Goal: Task Accomplishment & Management: Use online tool/utility

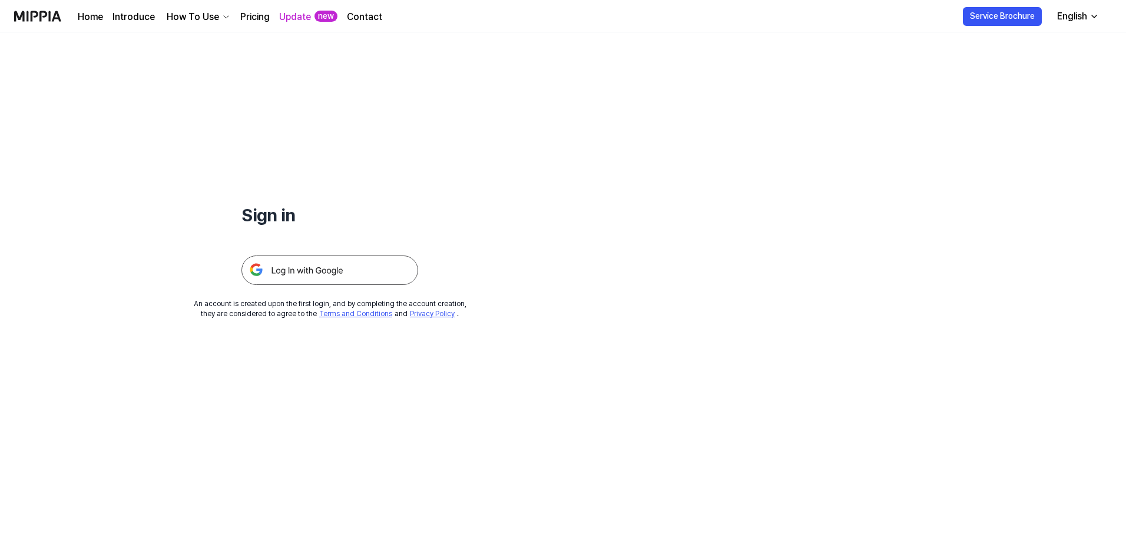
click at [384, 270] on img at bounding box center [330, 270] width 177 height 29
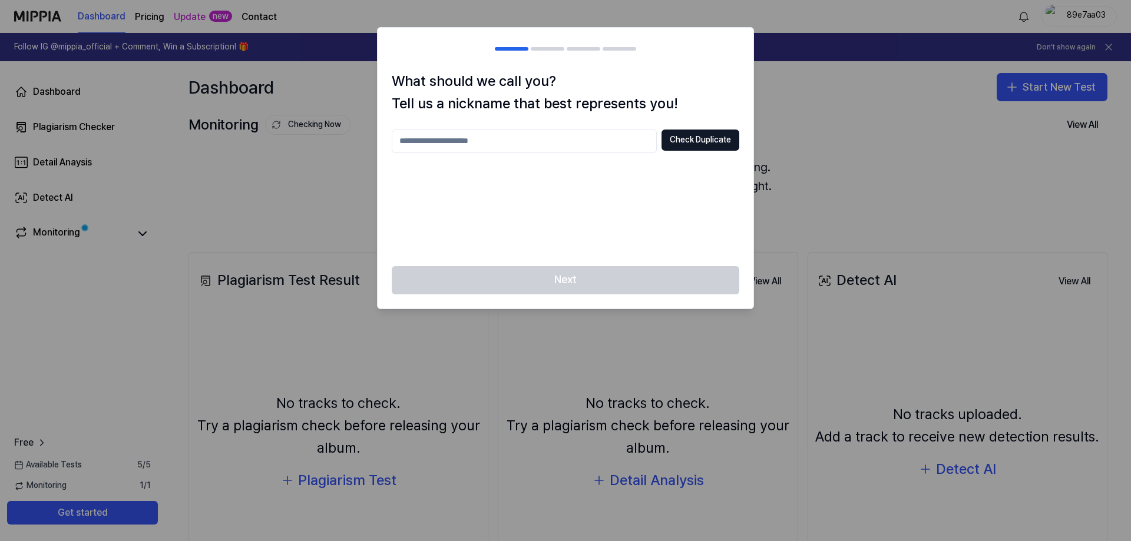
click at [809, 204] on div at bounding box center [565, 270] width 1131 height 541
click at [492, 137] on input "text" at bounding box center [524, 142] width 265 height 24
type input "*****"
click at [725, 143] on button "Check Duplicate" at bounding box center [701, 140] width 78 height 21
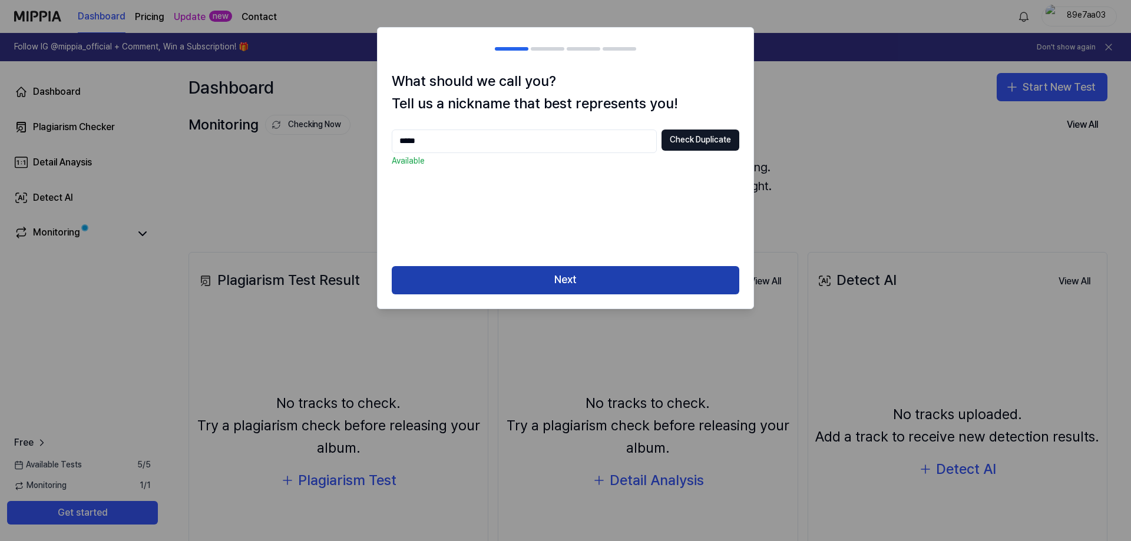
click at [540, 276] on button "Next" at bounding box center [566, 280] width 348 height 28
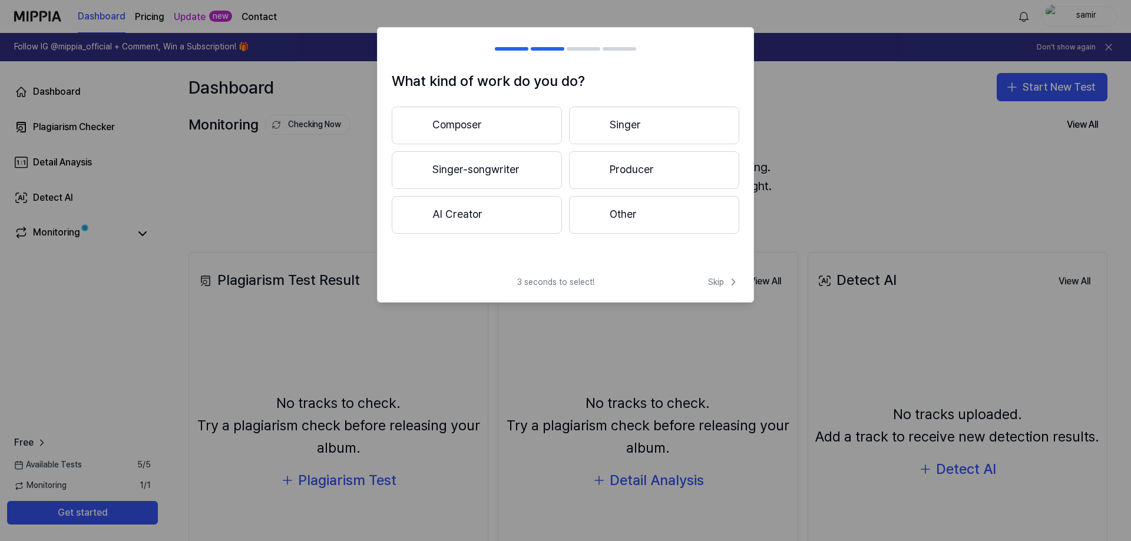
click at [620, 218] on button "Other" at bounding box center [654, 215] width 170 height 38
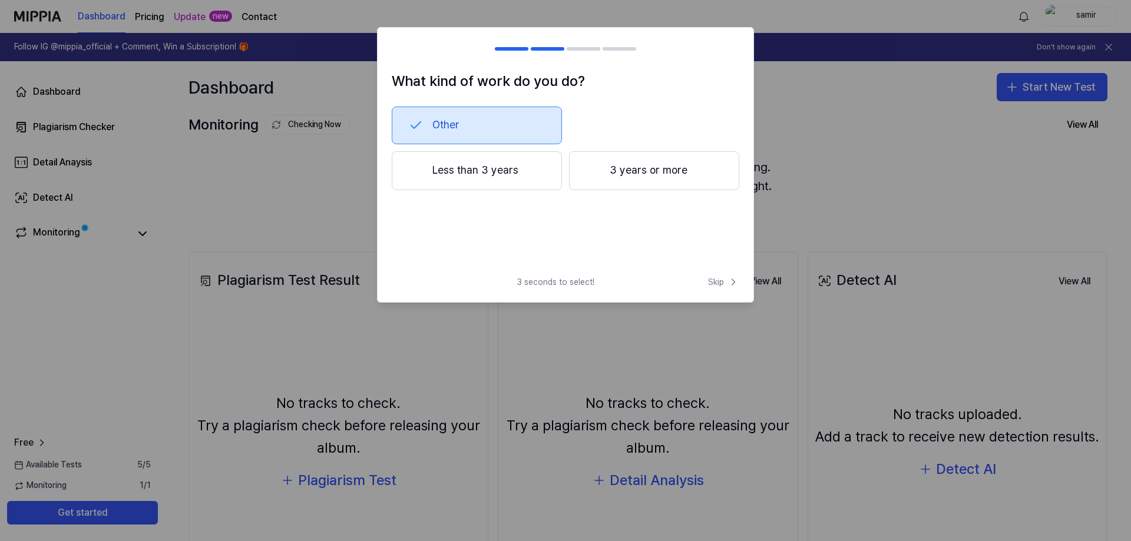
click at [484, 180] on button "Less than 3 years" at bounding box center [477, 170] width 170 height 39
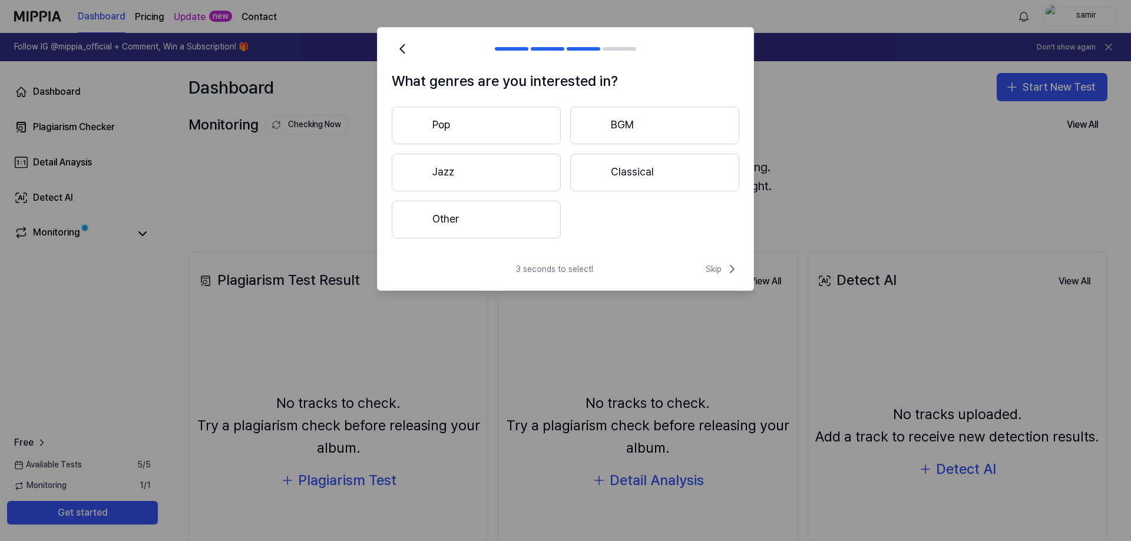
click at [465, 131] on button "Pop" at bounding box center [476, 126] width 169 height 38
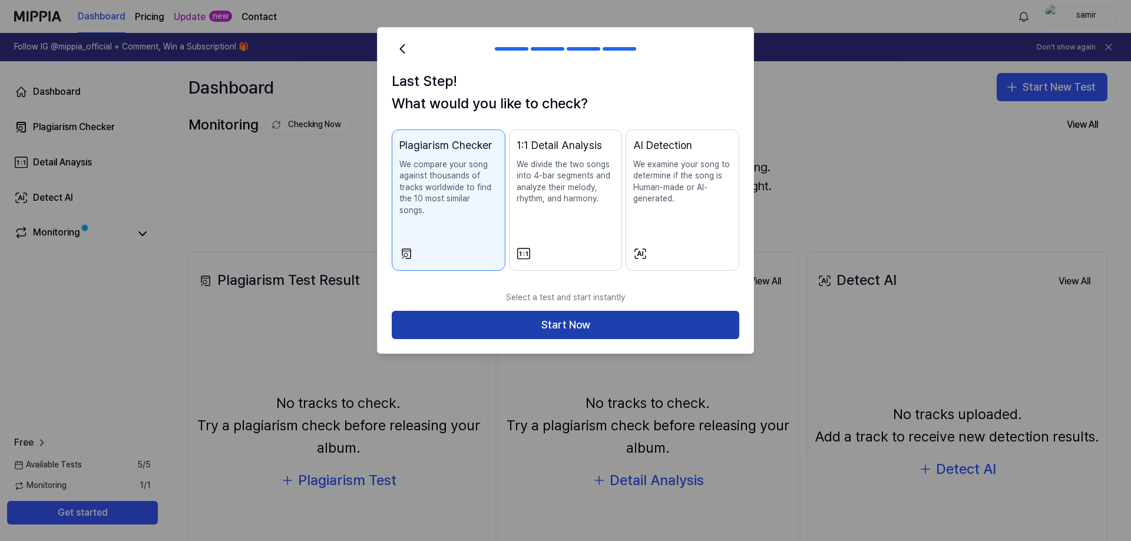
click at [546, 317] on button "Start Now" at bounding box center [566, 325] width 348 height 28
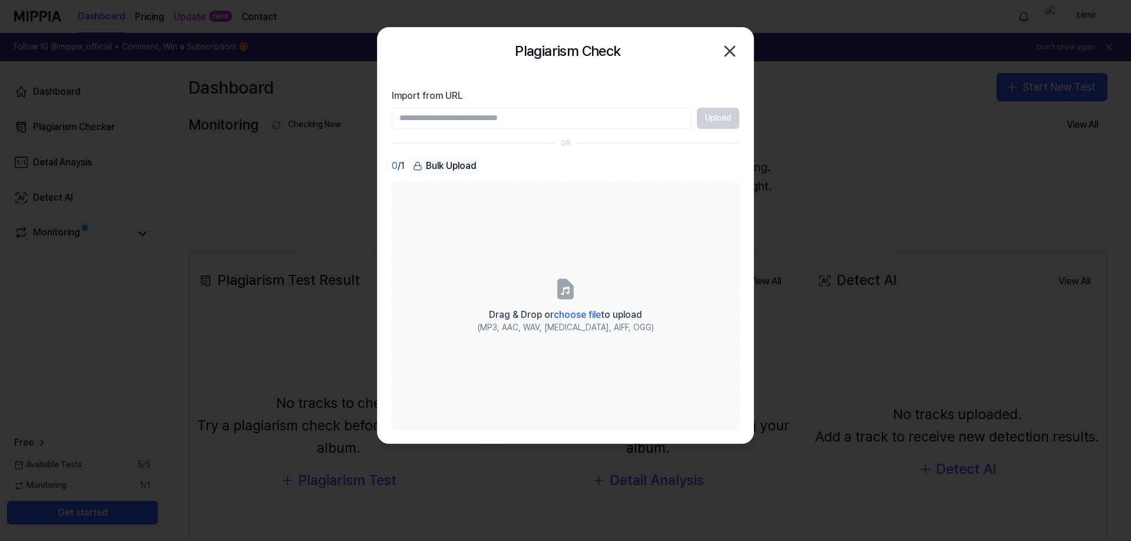
paste input "**********"
type input "**********"
click at [723, 109] on button "Upload" at bounding box center [718, 118] width 42 height 21
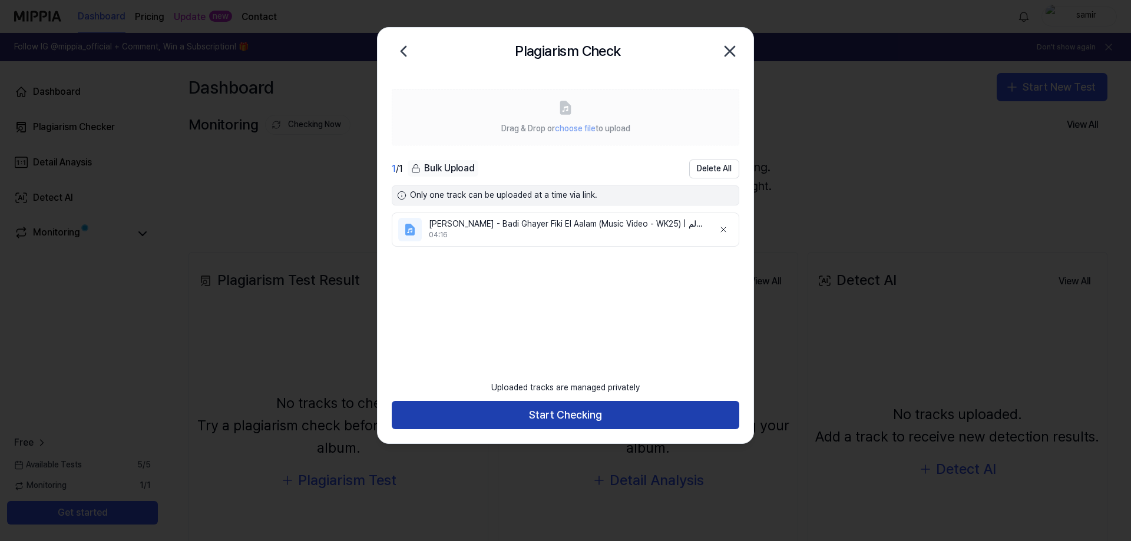
click at [560, 410] on button "Start Checking" at bounding box center [566, 415] width 348 height 28
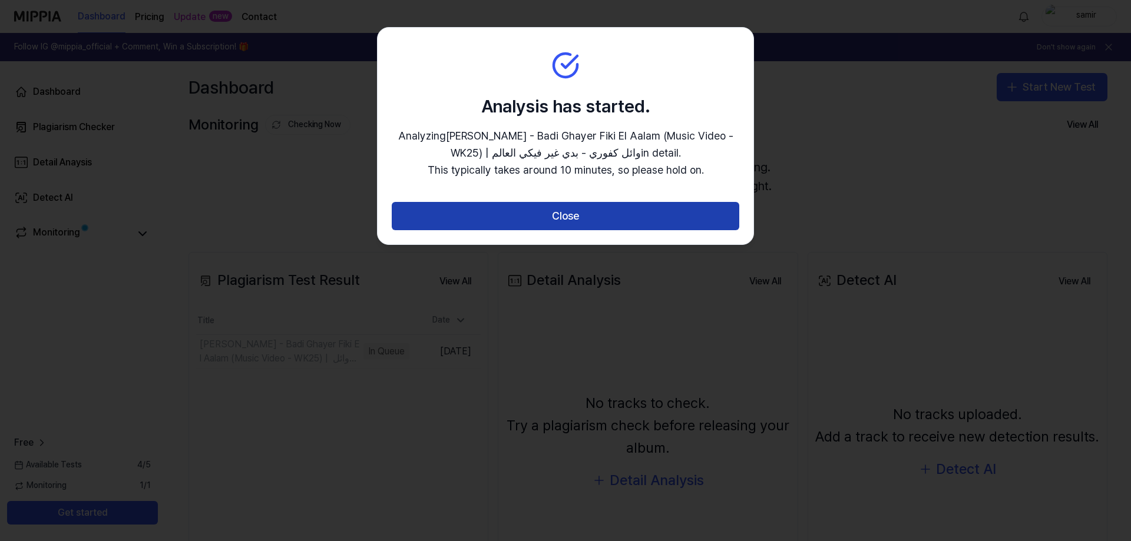
click at [540, 211] on button "Close" at bounding box center [566, 216] width 348 height 28
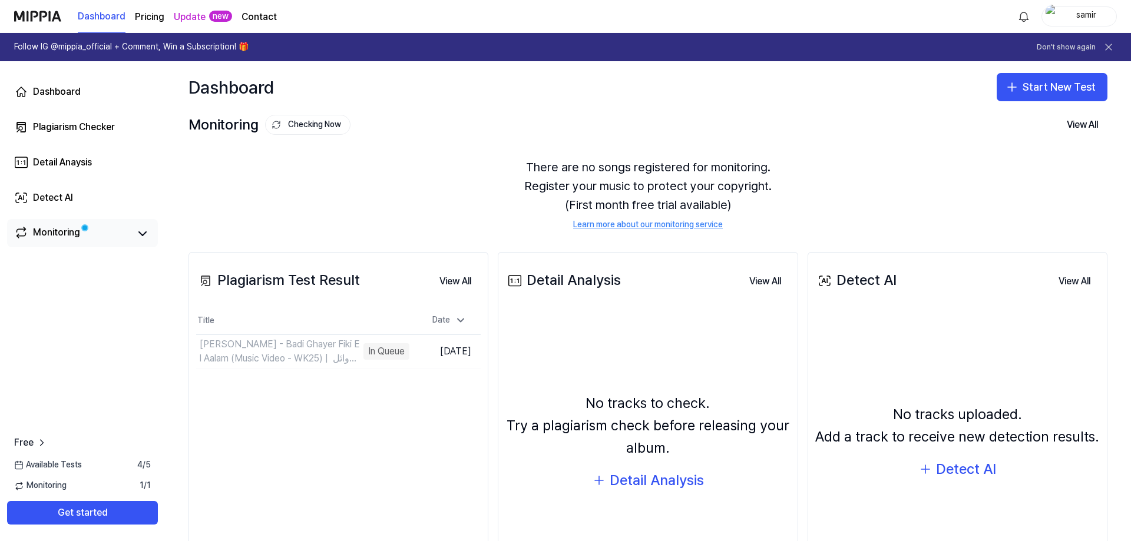
click at [97, 239] on link "Monitoring" at bounding box center [71, 234] width 115 height 16
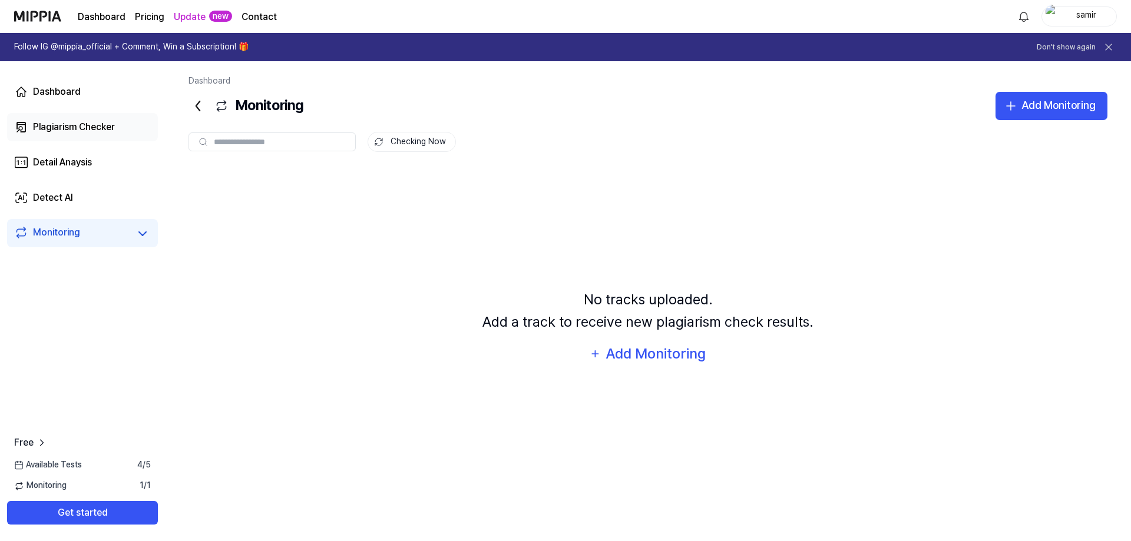
click at [66, 131] on div "Plagiarism Checker" at bounding box center [74, 127] width 82 height 14
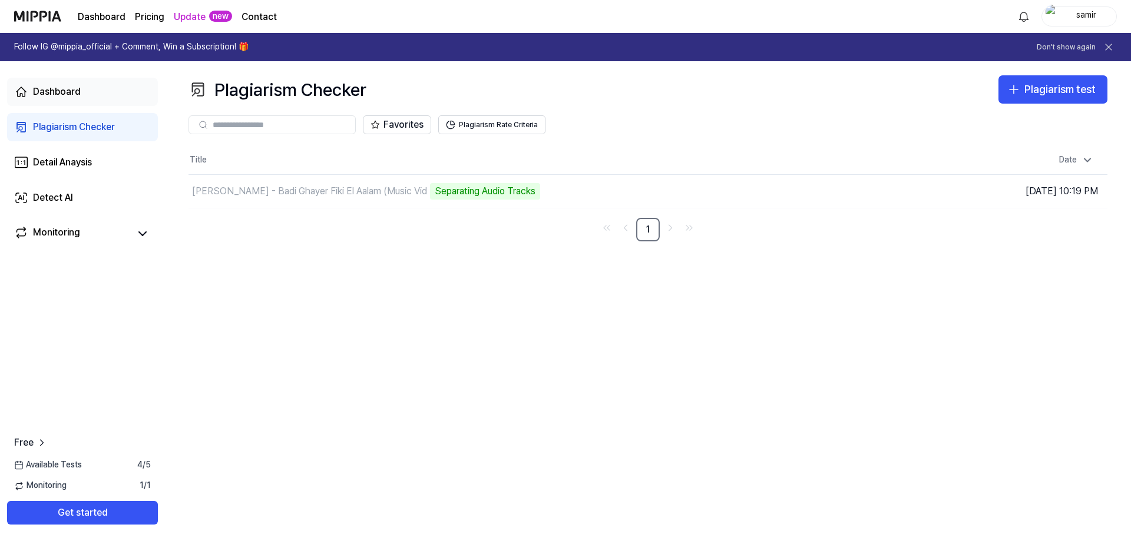
click at [97, 96] on link "Dashboard" at bounding box center [82, 92] width 151 height 28
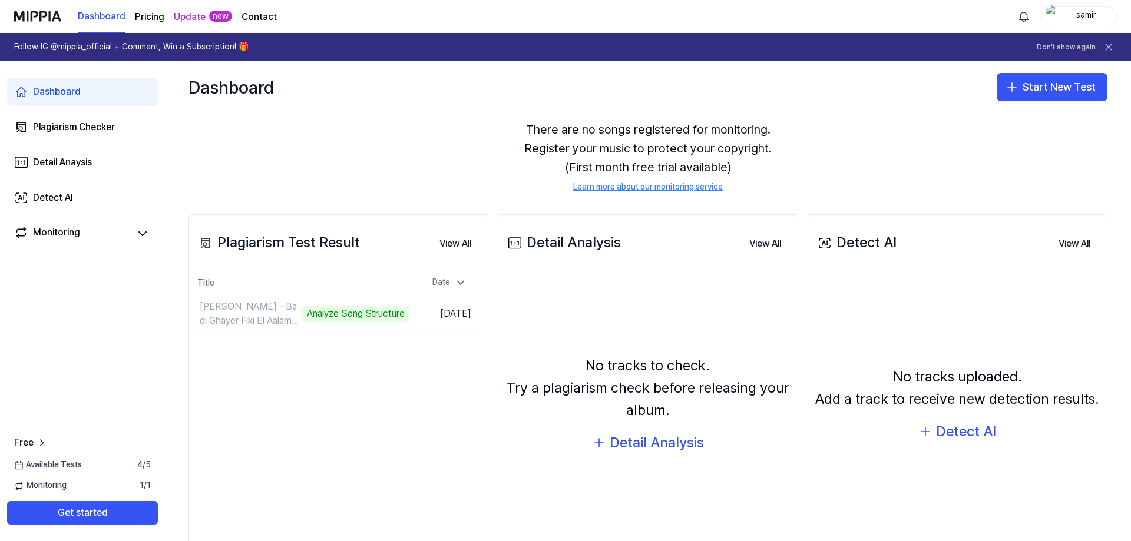
scroll to position [59, 0]
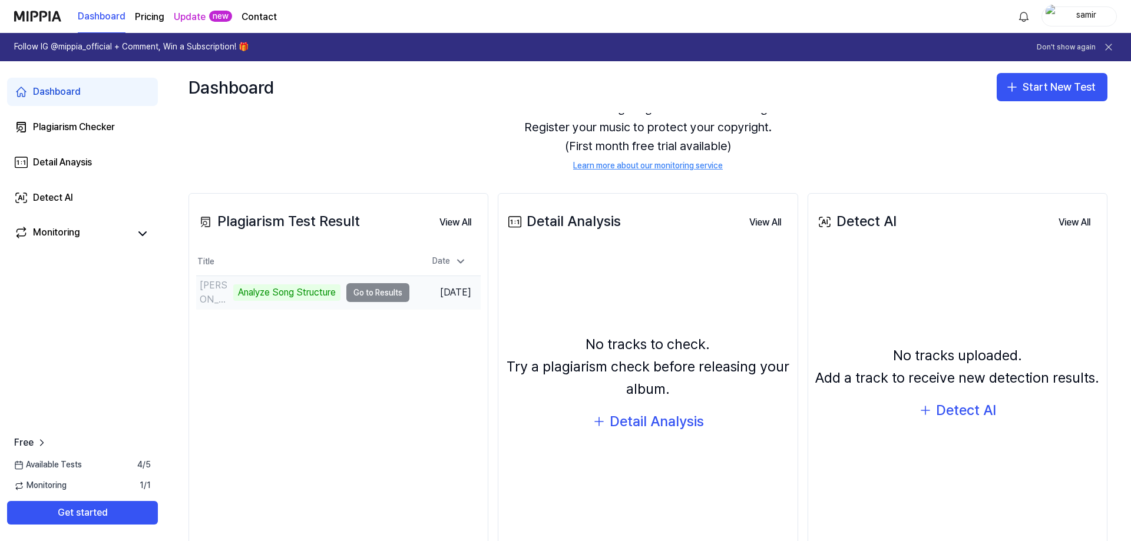
click at [381, 291] on td "[PERSON_NAME] - Badi Ghayer Fiki El Aalam (Music Vid Analyze Song Structure Go …" at bounding box center [302, 292] width 213 height 33
click at [325, 297] on div "Analyze Song Structure" at bounding box center [286, 293] width 107 height 16
click at [358, 295] on td "[PERSON_NAME] - Badi Ghayer Fiki El Aalam (Music Vid Analyze Song Structure Go …" at bounding box center [302, 292] width 213 height 33
click at [103, 223] on div "Monitoring" at bounding box center [82, 233] width 151 height 28
click at [103, 240] on link "Monitoring" at bounding box center [71, 234] width 115 height 16
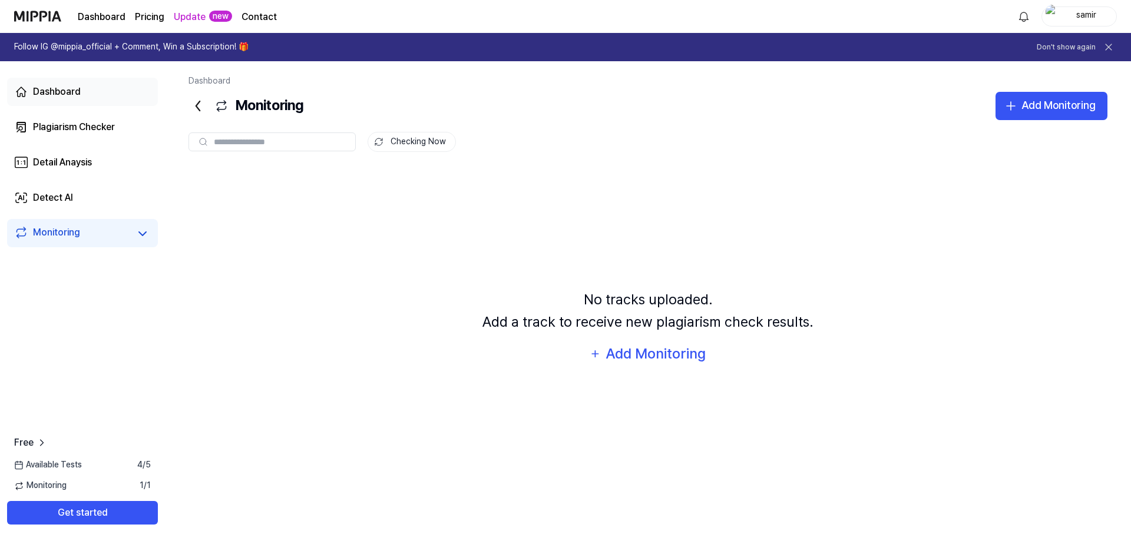
click at [49, 101] on link "Dashboard" at bounding box center [82, 92] width 151 height 28
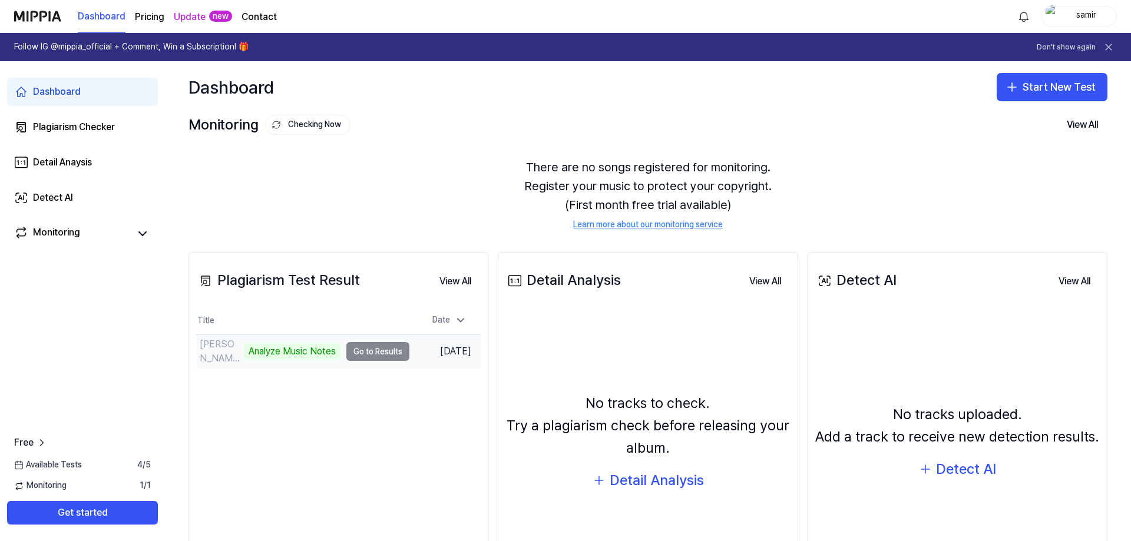
click at [350, 351] on td "[PERSON_NAME] - Badi Ghayer Fiki El Aalam (Music Vid Analyze Music Notes Go to …" at bounding box center [302, 351] width 213 height 33
click at [80, 236] on link "Monitoring" at bounding box center [71, 234] width 115 height 16
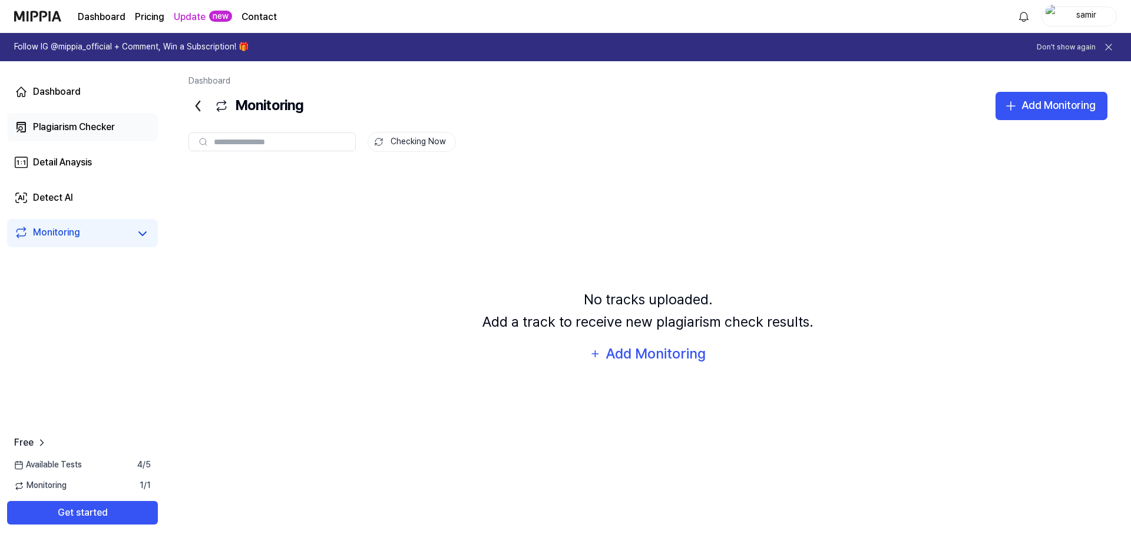
click at [78, 131] on div "Plagiarism Checker" at bounding box center [74, 127] width 82 height 14
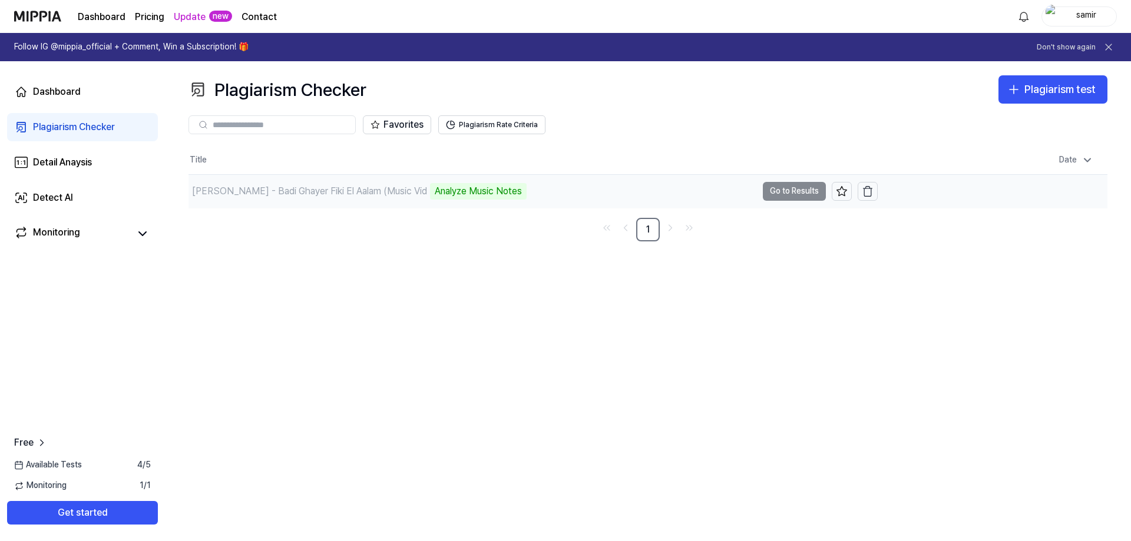
click at [801, 191] on td "[PERSON_NAME] - Badi Ghayer Fiki El Aalam (Music Vid Analyze Music Notes Go to …" at bounding box center [533, 191] width 689 height 33
click at [355, 191] on div "[PERSON_NAME] - Badi Ghayer Fiki El Aalam (Music Vid" at bounding box center [309, 191] width 235 height 14
click at [517, 196] on div "Wael Kfoury - Badi Ghayer Fiki El Aalam (Music Vid Analyze Music Notes" at bounding box center [473, 191] width 569 height 33
click at [83, 239] on link "Monitoring" at bounding box center [71, 234] width 115 height 16
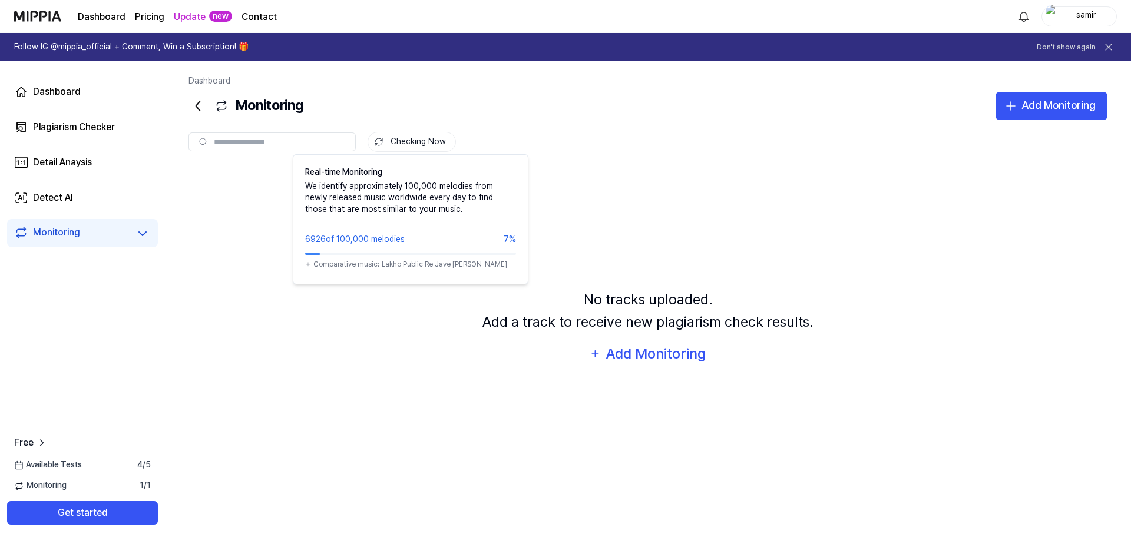
click at [404, 144] on button "Checking Now" at bounding box center [412, 142] width 88 height 20
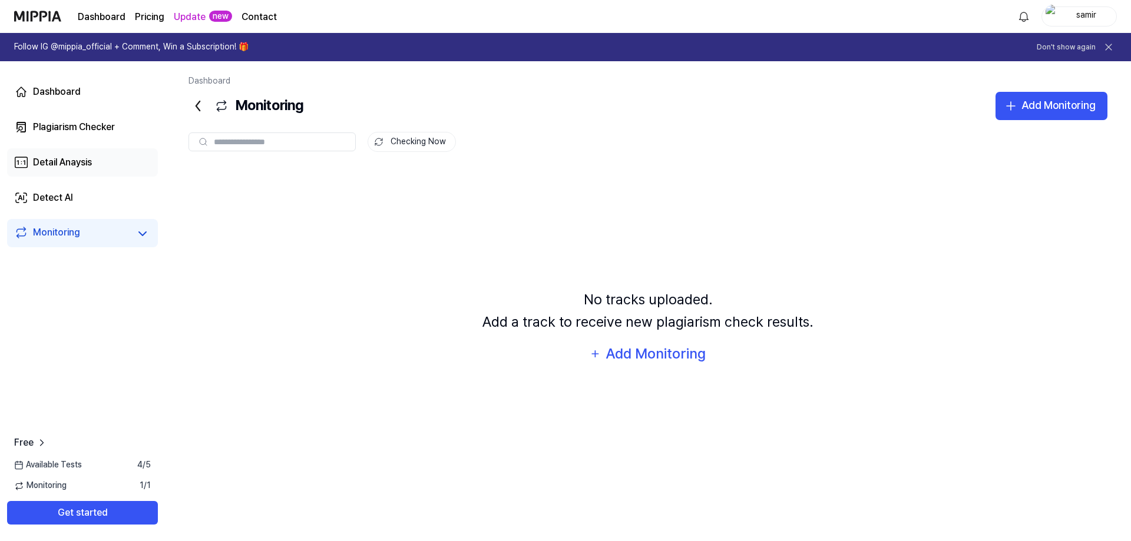
click at [86, 156] on div "Detail Anaysis" at bounding box center [62, 163] width 59 height 14
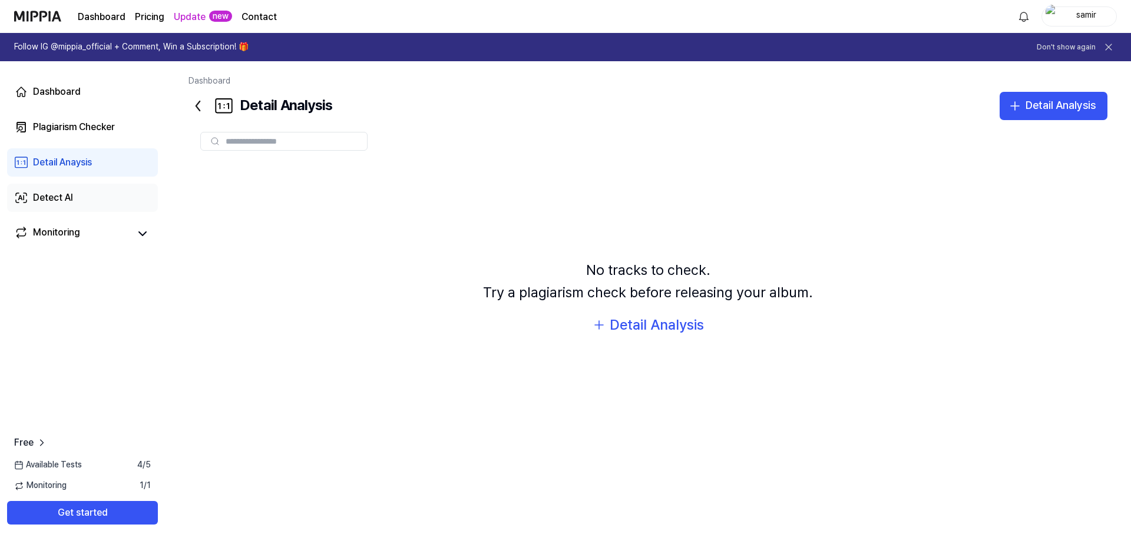
click at [82, 196] on link "Detect AI" at bounding box center [82, 198] width 151 height 28
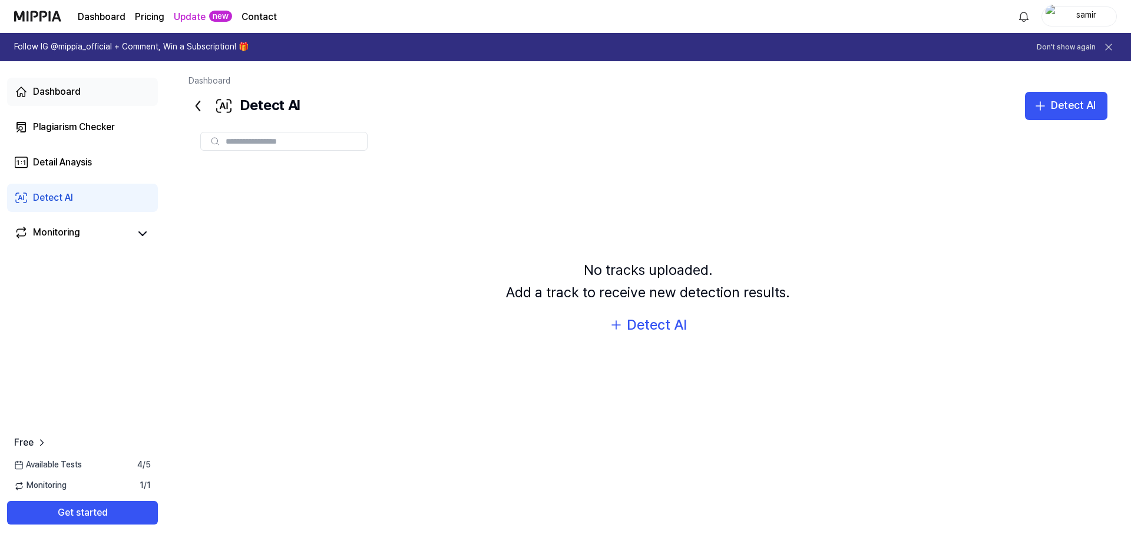
click at [86, 90] on link "Dashboard" at bounding box center [82, 92] width 151 height 28
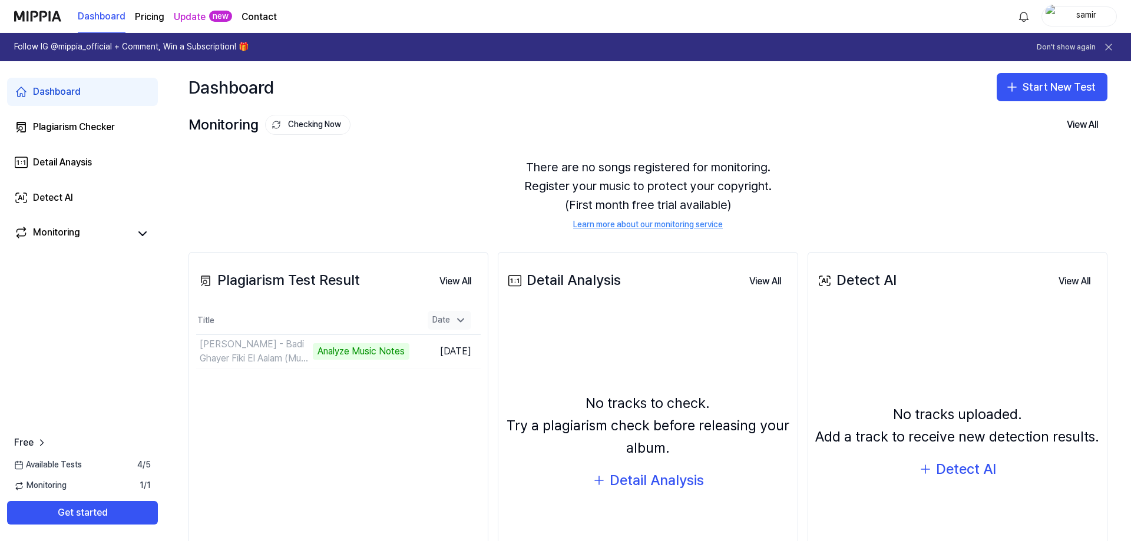
click at [464, 320] on icon at bounding box center [461, 321] width 12 height 12
click at [451, 279] on button "View All" at bounding box center [455, 282] width 51 height 24
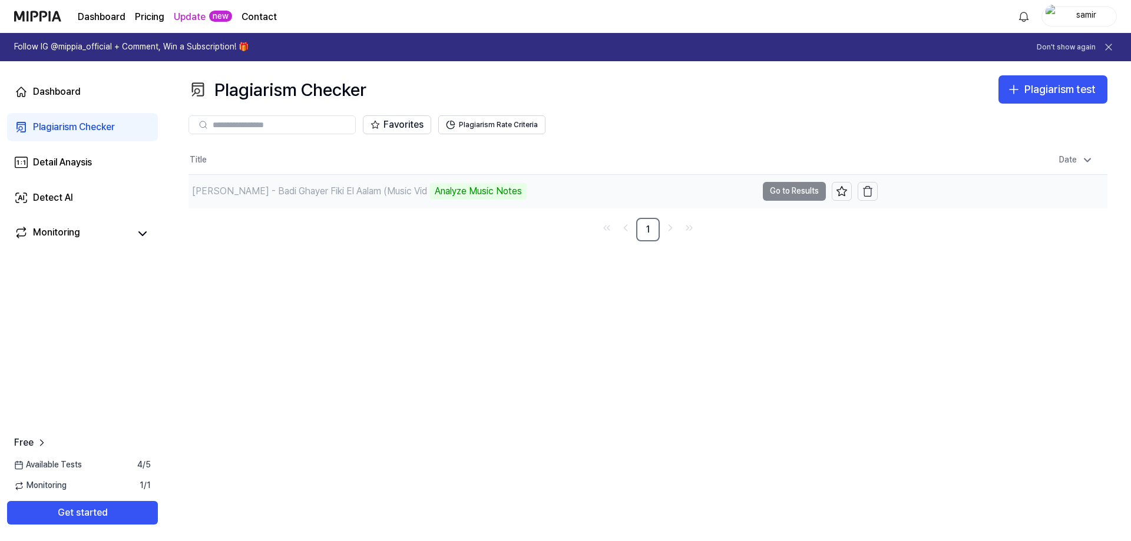
click at [444, 194] on div "Analyze Music Notes" at bounding box center [478, 191] width 97 height 16
click at [321, 199] on div "Wael Kfoury - Badi Ghayer Fiki El Aalam (Music Vid Analyze Music Notes" at bounding box center [358, 191] width 338 height 16
click at [528, 131] on button "Plagiarism Rate Criteria" at bounding box center [491, 124] width 107 height 19
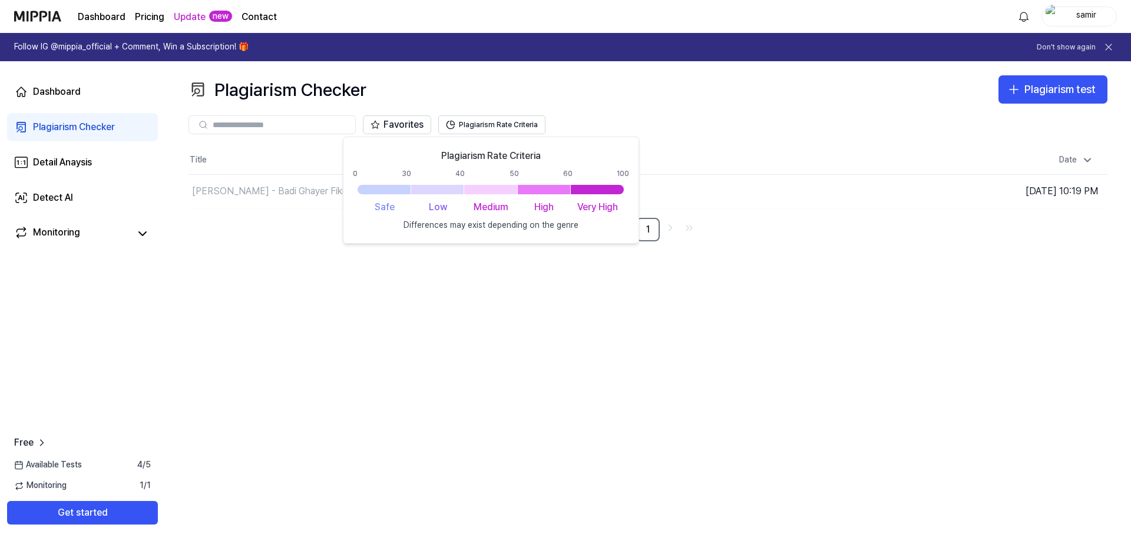
click at [550, 104] on div "Favorites Plagiarism Rate Criteria" at bounding box center [648, 125] width 919 height 42
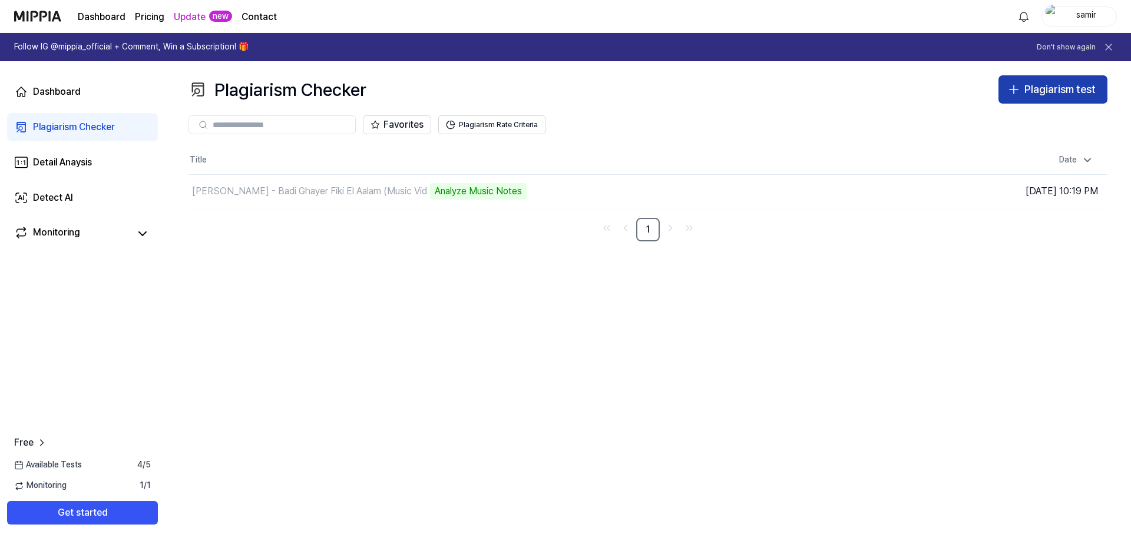
click at [1060, 95] on div "Plagiarism test" at bounding box center [1060, 89] width 71 height 17
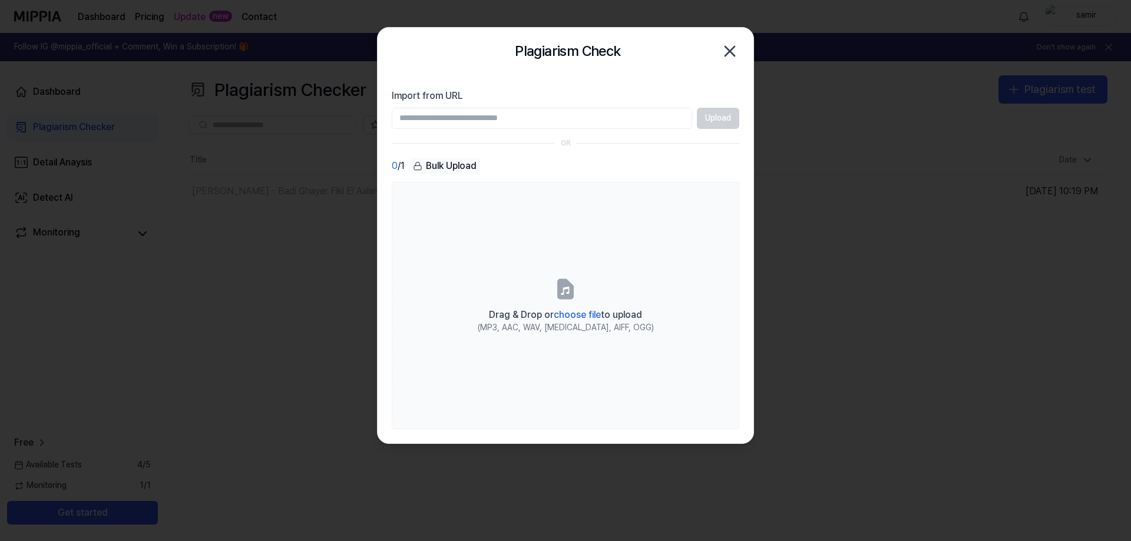
click at [863, 136] on div at bounding box center [565, 270] width 1131 height 541
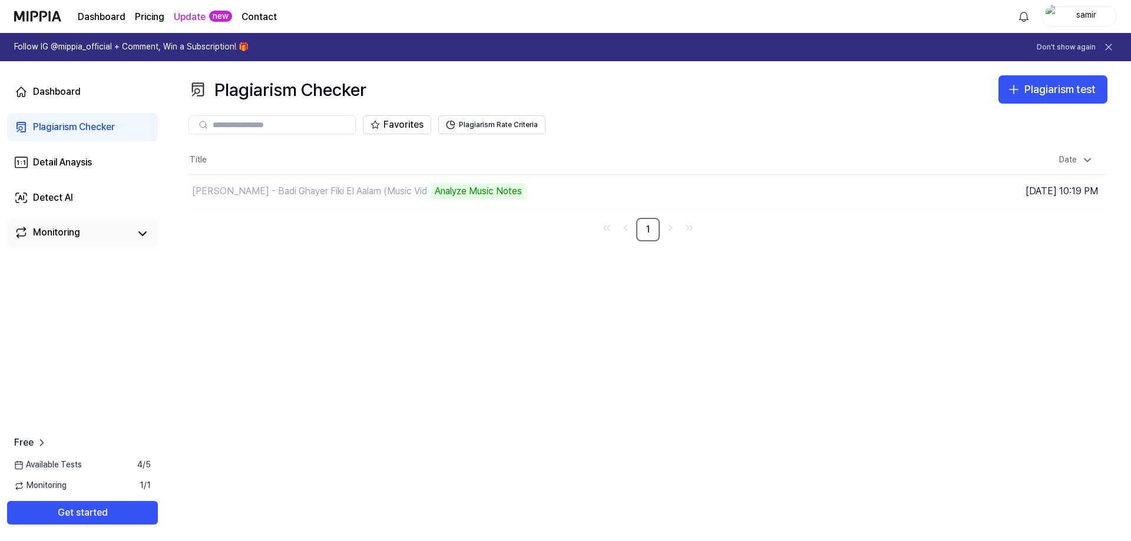
click at [107, 240] on link "Monitoring" at bounding box center [71, 234] width 115 height 16
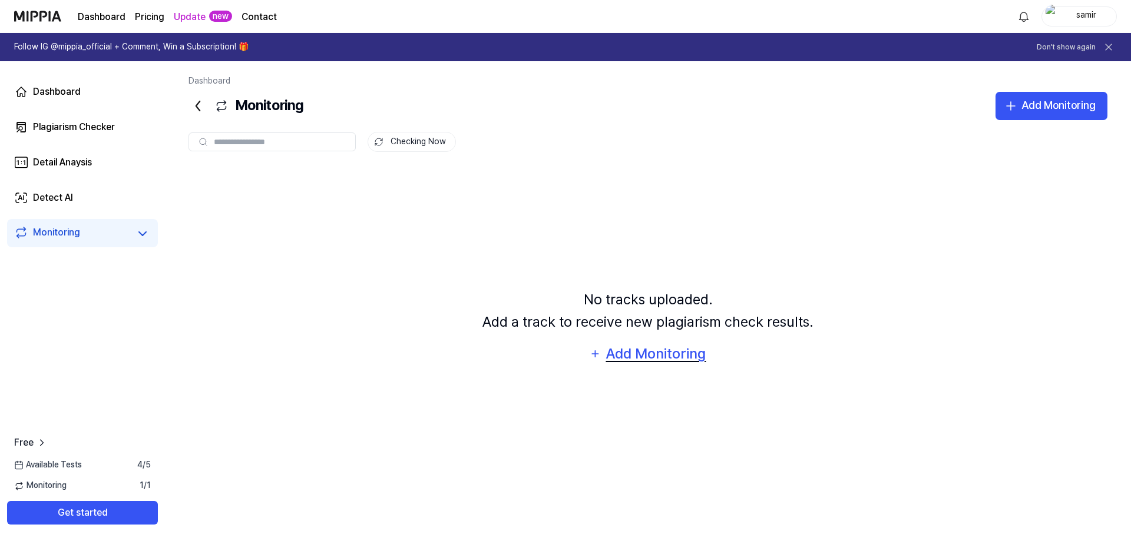
click at [662, 358] on div "Add Monitoring" at bounding box center [656, 354] width 102 height 22
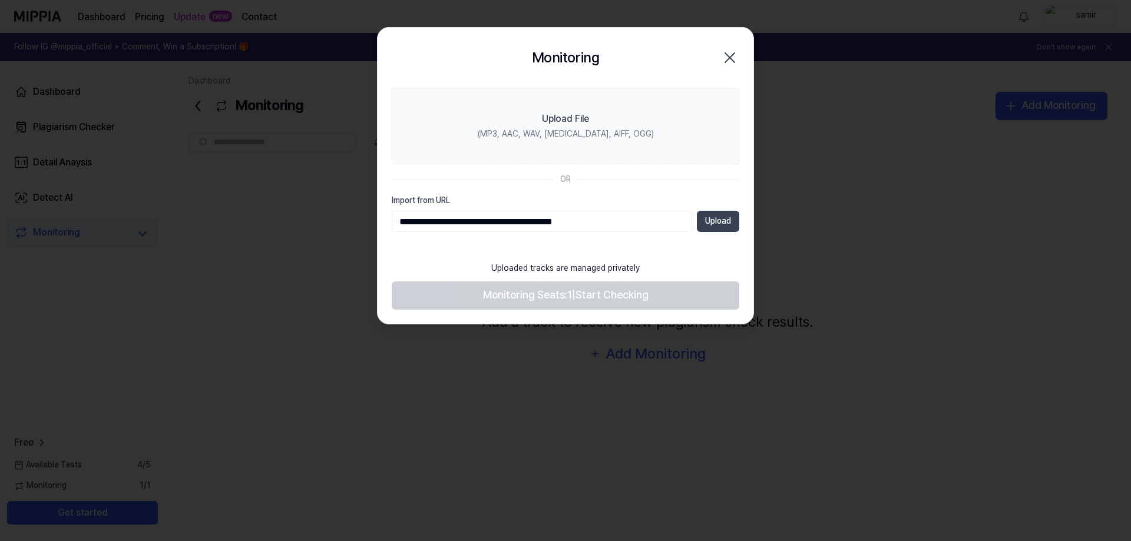
type input "**********"
click at [727, 224] on button "Upload" at bounding box center [718, 221] width 42 height 21
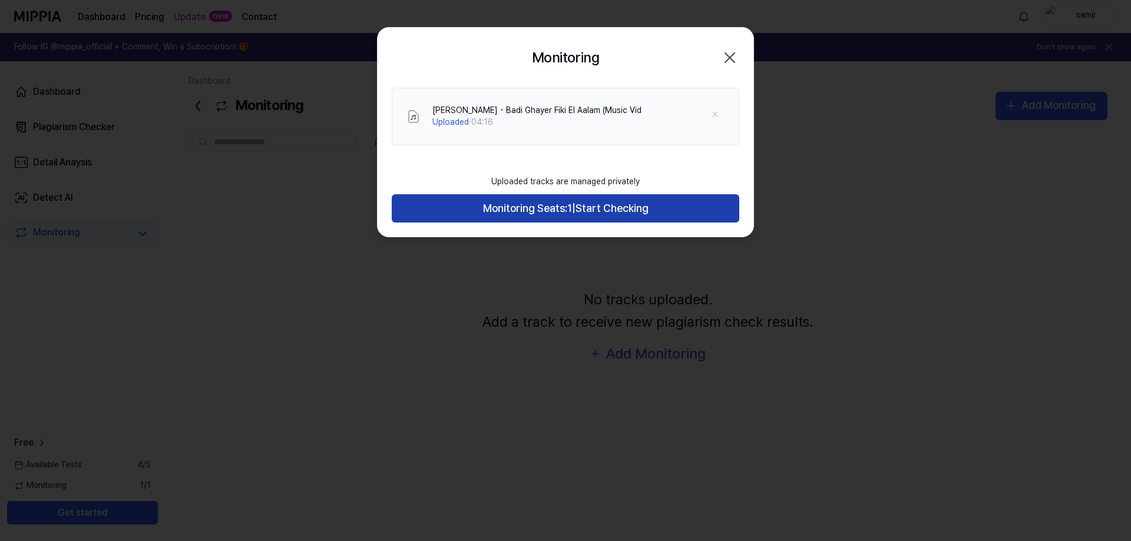
click at [544, 212] on span "Monitoring Seats:" at bounding box center [525, 208] width 84 height 17
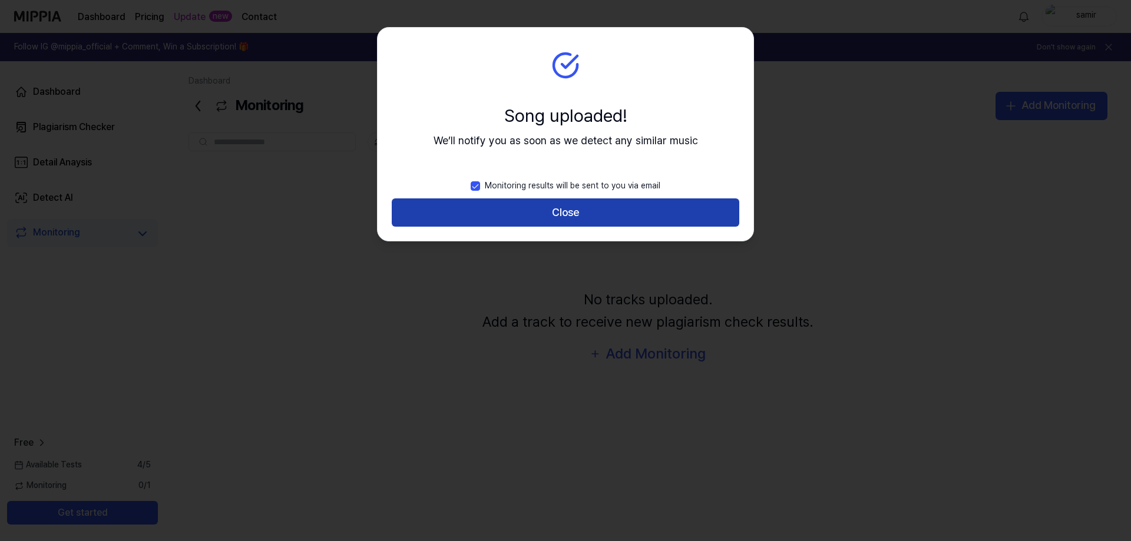
click at [534, 214] on button "Close" at bounding box center [566, 213] width 348 height 28
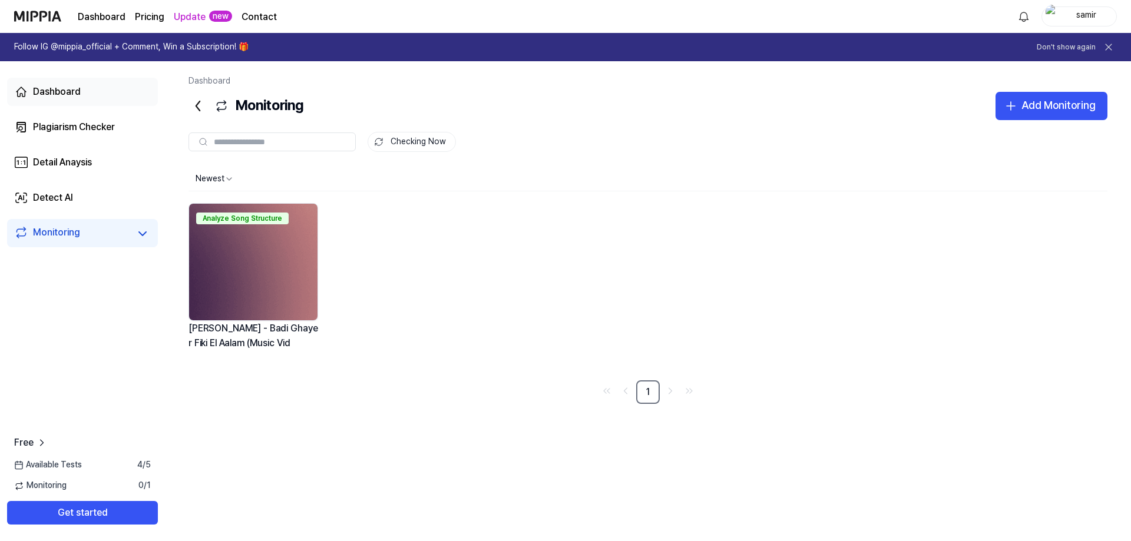
click at [58, 97] on div "Dashboard" at bounding box center [57, 92] width 48 height 14
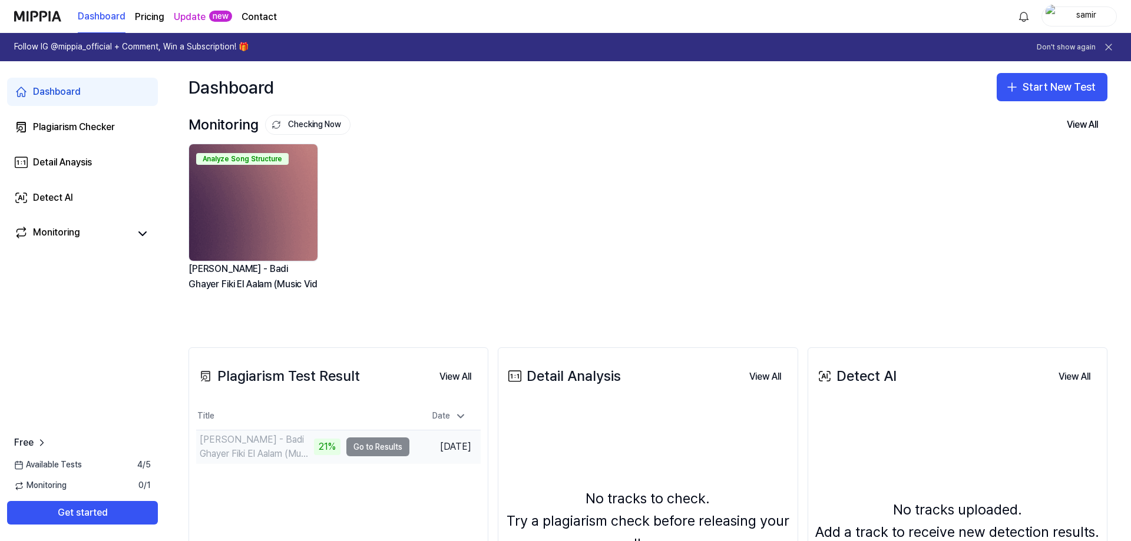
click at [373, 447] on td "Wael Kfoury - Badi Ghayer Fiki El Aalam (Music Vid 21% Go to Results" at bounding box center [302, 447] width 213 height 33
click at [269, 230] on img at bounding box center [253, 202] width 128 height 117
click at [72, 242] on div "Monitoring" at bounding box center [56, 234] width 47 height 16
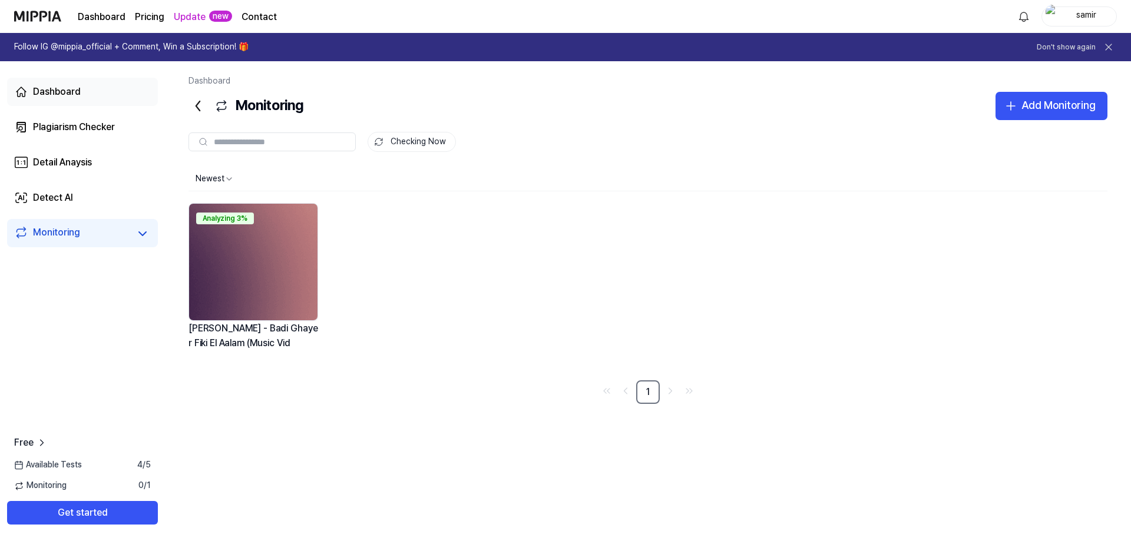
click at [72, 87] on div "Dashboard" at bounding box center [57, 92] width 48 height 14
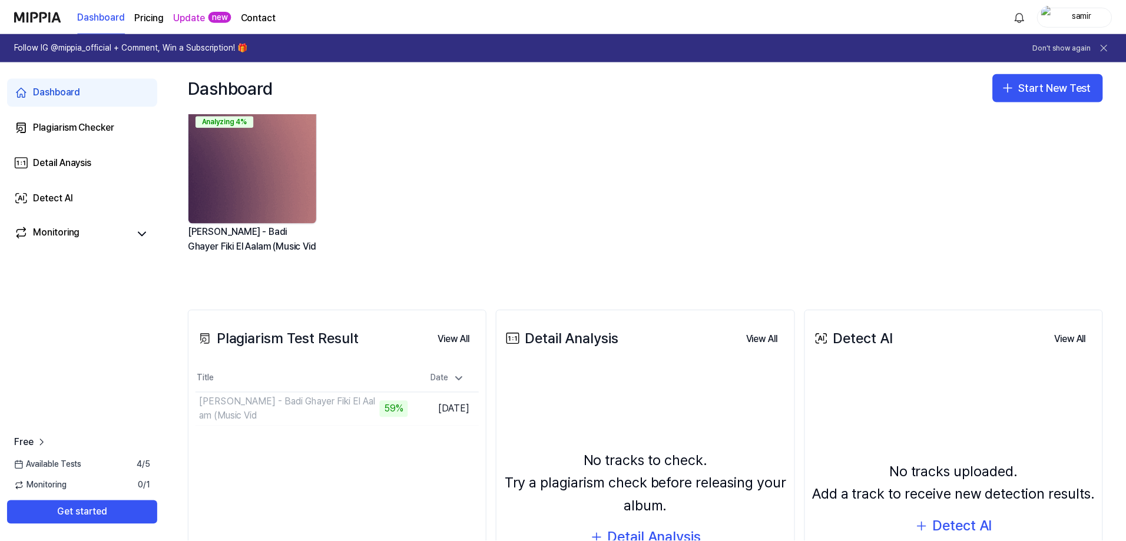
scroll to position [59, 0]
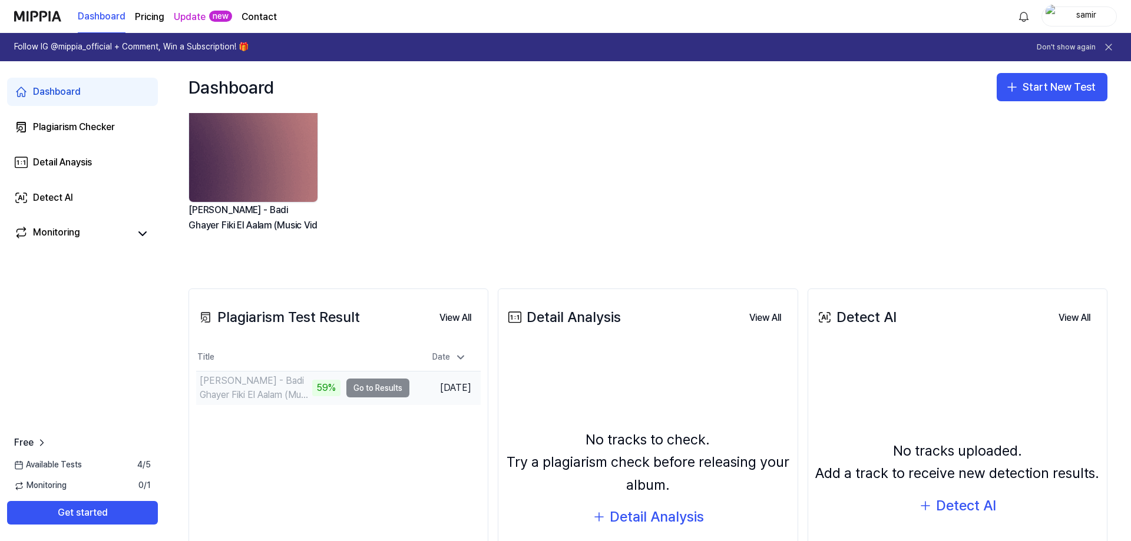
click at [379, 386] on td "Wael Kfoury - Badi Ghayer Fiki El Aalam (Music Vid 59% Go to Results" at bounding box center [302, 388] width 213 height 33
click at [443, 316] on button "View All" at bounding box center [455, 318] width 51 height 24
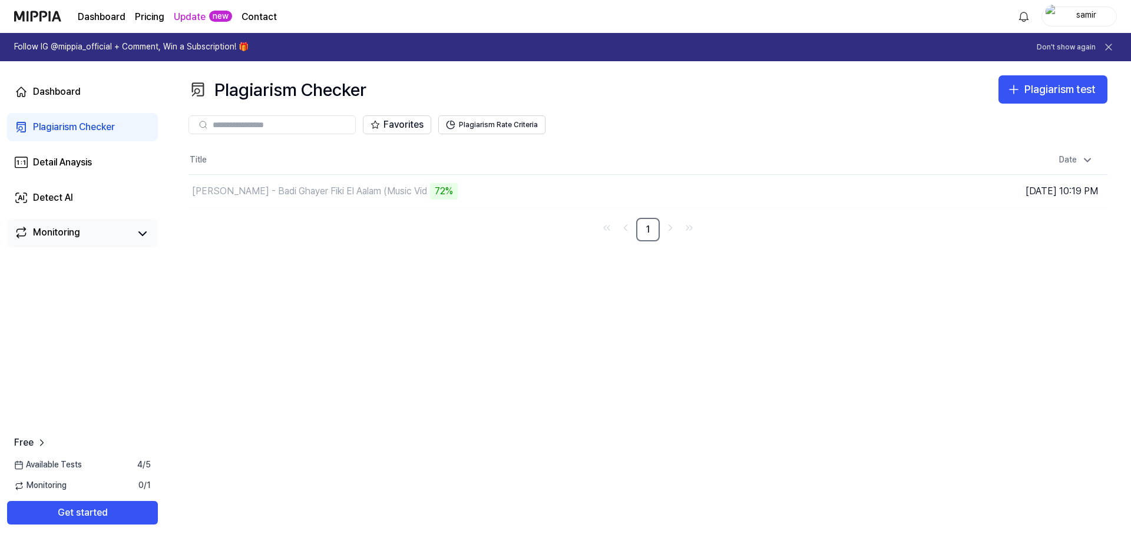
click at [77, 233] on div "Monitoring" at bounding box center [56, 234] width 47 height 16
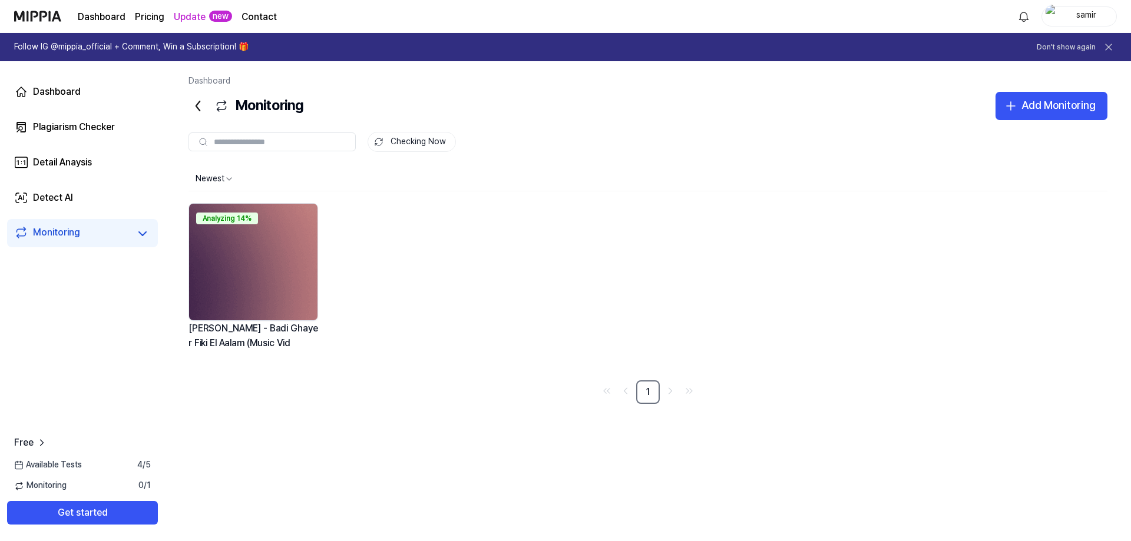
click at [265, 249] on img at bounding box center [253, 262] width 128 height 117
click at [67, 87] on div "Dashboard" at bounding box center [57, 92] width 48 height 14
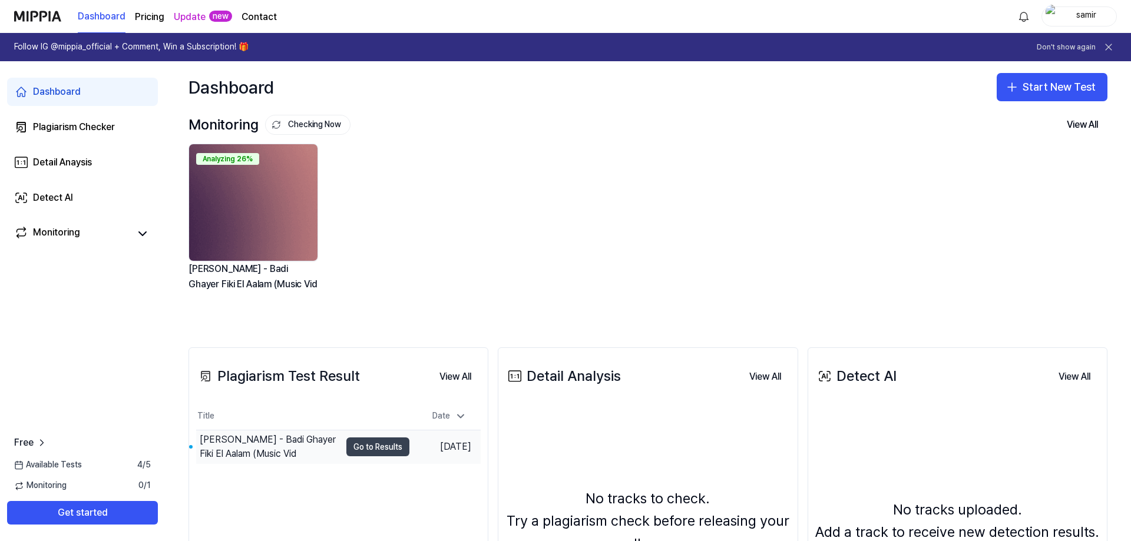
click at [361, 445] on button "Go to Results" at bounding box center [377, 447] width 63 height 19
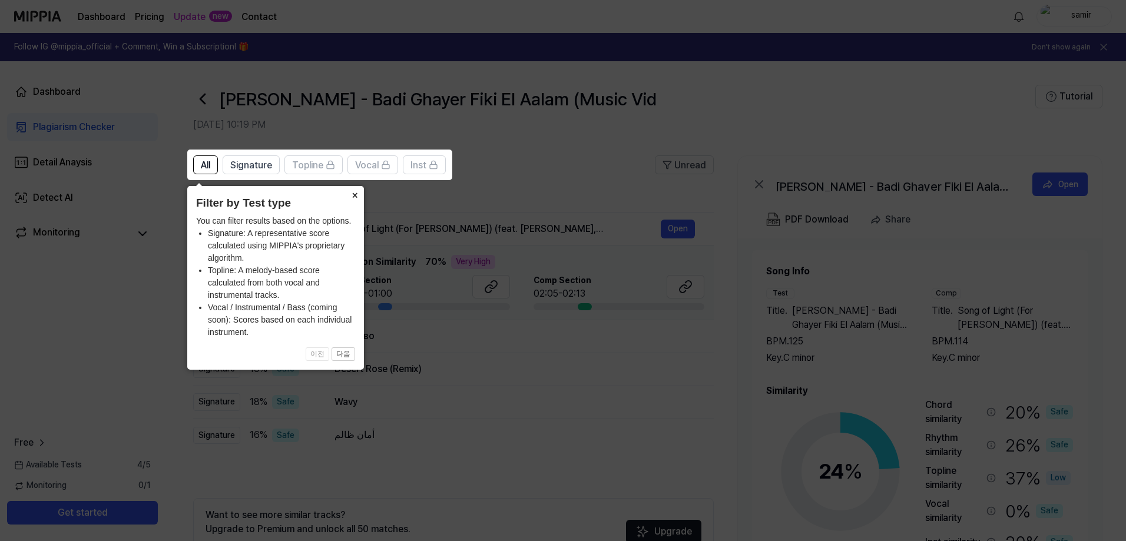
click at [354, 193] on button "×" at bounding box center [354, 194] width 19 height 16
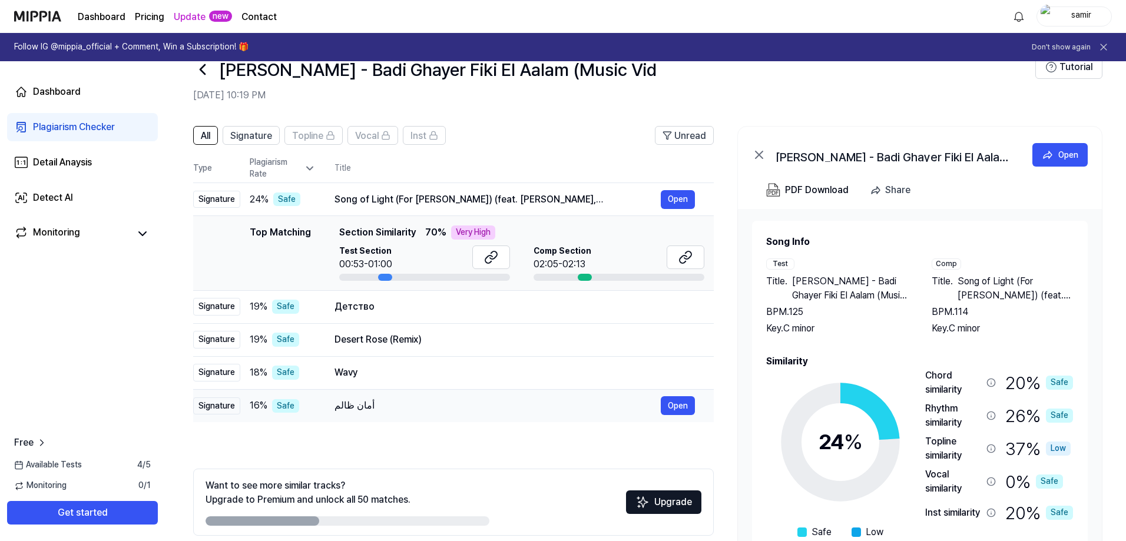
scroll to position [59, 0]
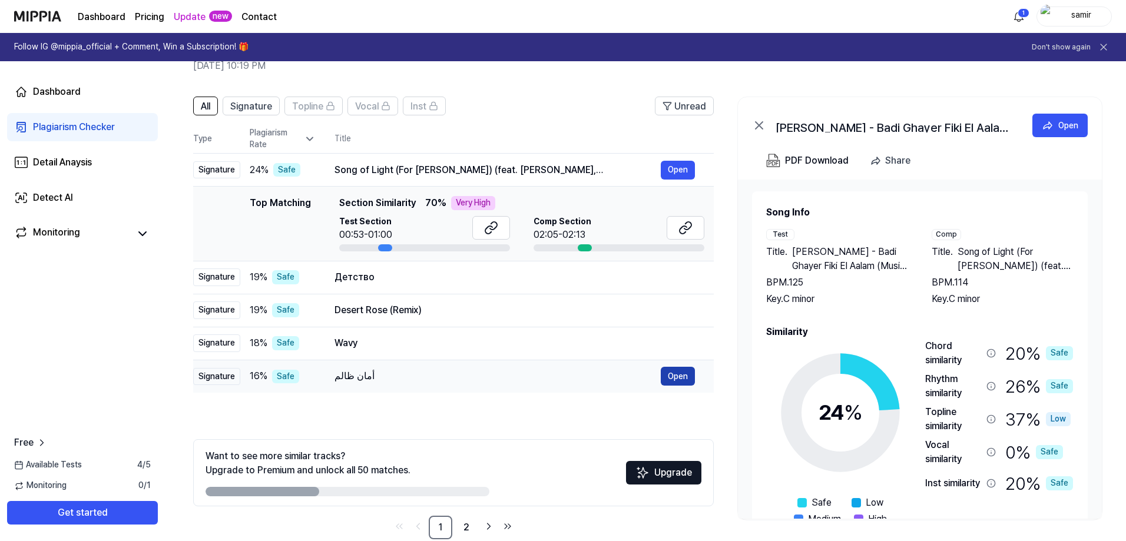
click at [691, 377] on button "Open" at bounding box center [678, 376] width 34 height 19
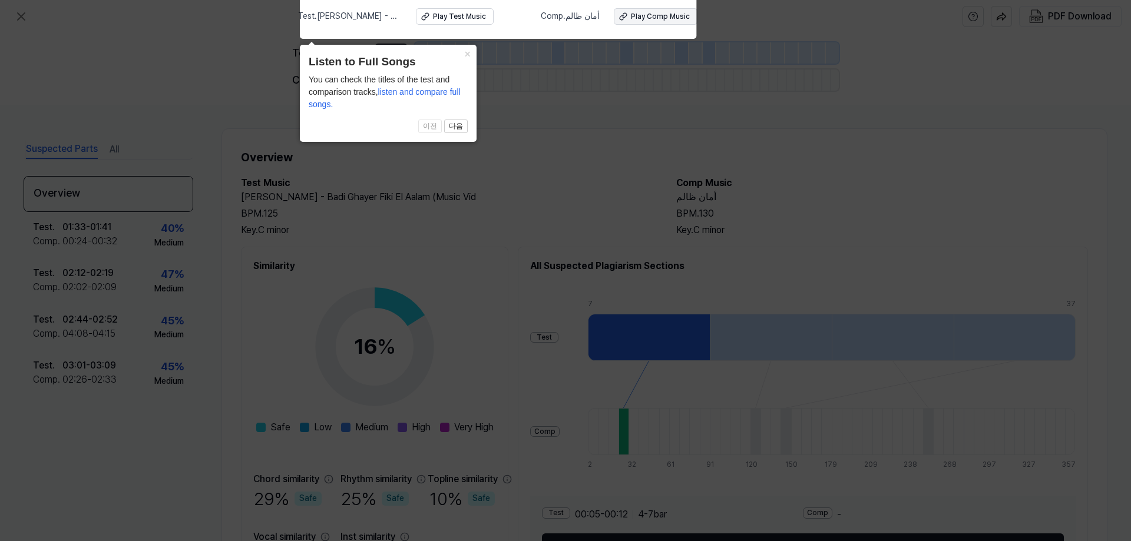
click at [647, 14] on div "Play Comp Music" at bounding box center [660, 17] width 59 height 10
click at [550, 184] on icon at bounding box center [565, 267] width 1131 height 547
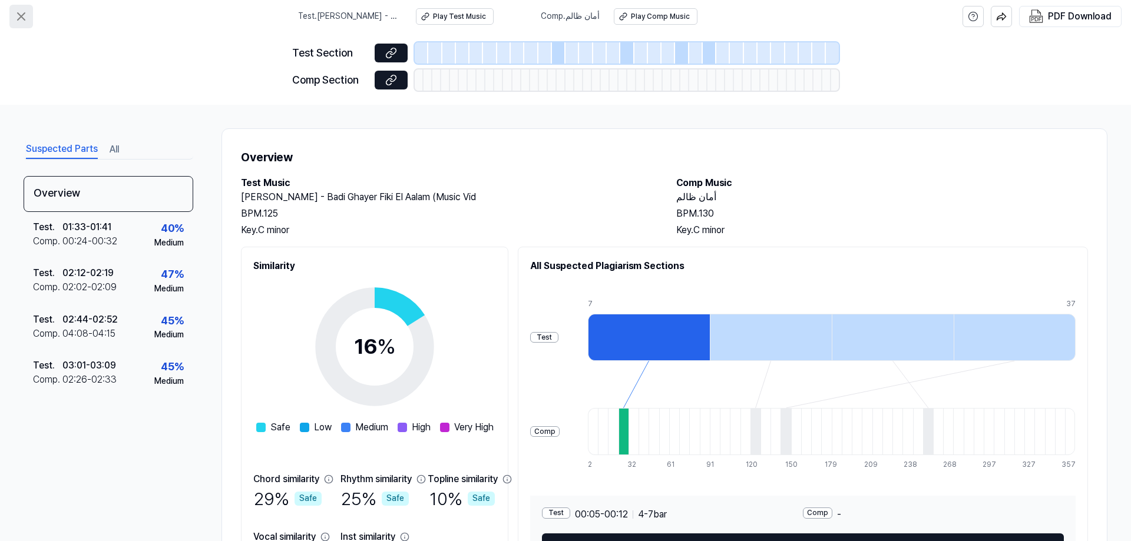
click at [26, 20] on icon at bounding box center [21, 16] width 14 height 14
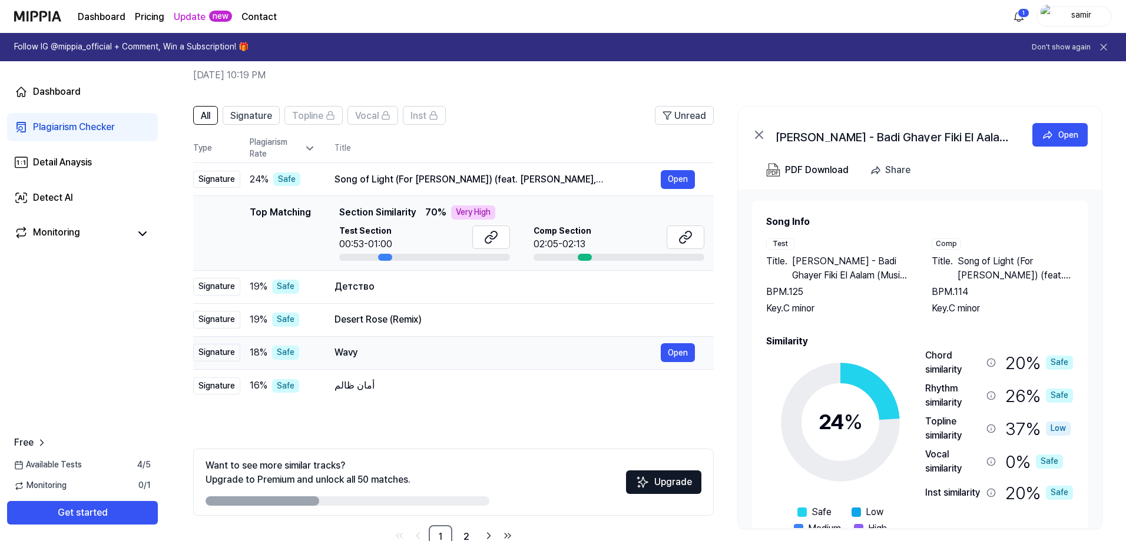
scroll to position [22, 0]
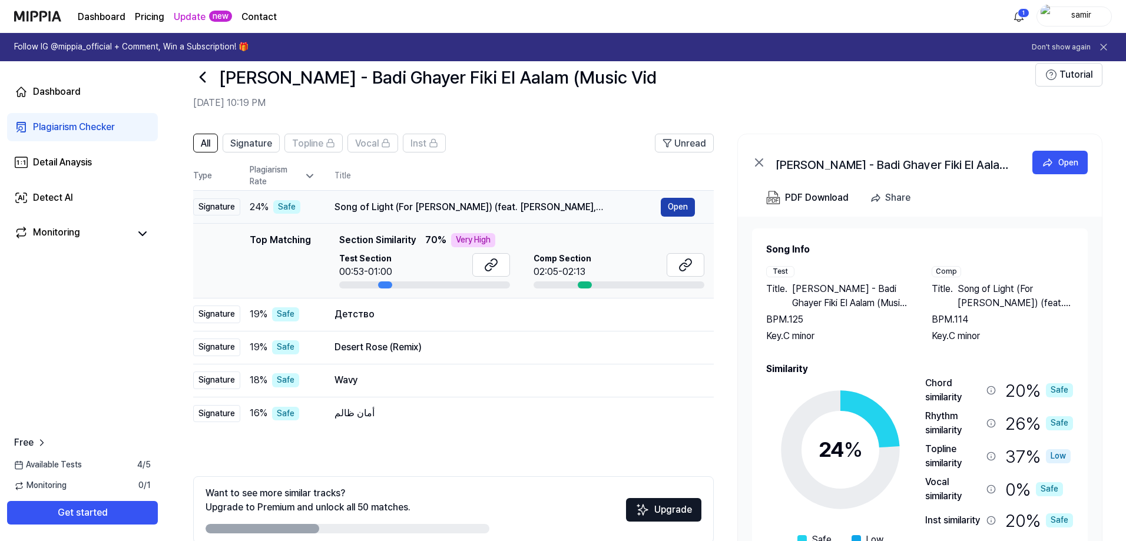
click at [676, 207] on button "Open" at bounding box center [678, 207] width 34 height 19
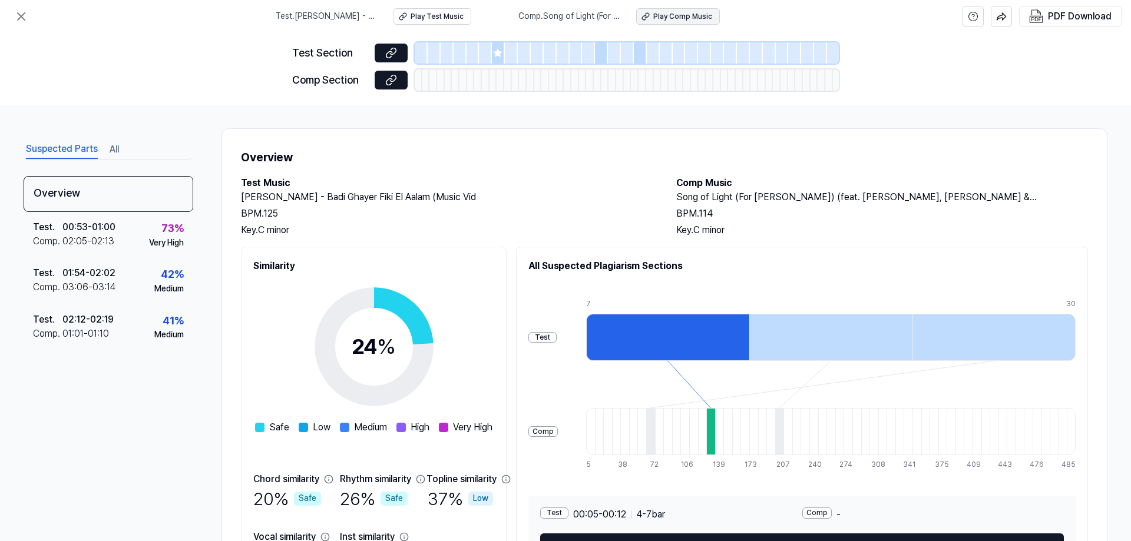
click at [673, 16] on div "Play Comp Music" at bounding box center [682, 17] width 59 height 10
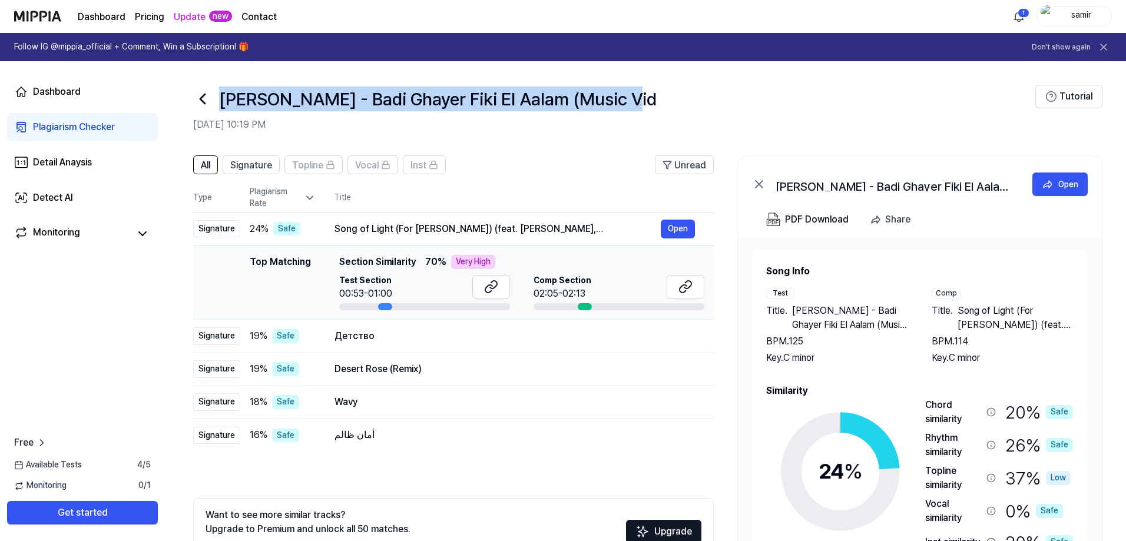
drag, startPoint x: 623, startPoint y: 100, endPoint x: 180, endPoint y: 96, distance: 442.5
click at [180, 96] on header "Wael Kfoury - Badi Ghayer Fiki El Aalam (Music Vid Sep 27, 2025, 10:19 PM Tutor…" at bounding box center [645, 102] width 961 height 82
click at [381, 99] on h1 "[PERSON_NAME] - Badi Ghayer Fiki El Aalam (Music Vid" at bounding box center [438, 99] width 438 height 25
